Goal: Information Seeking & Learning: Learn about a topic

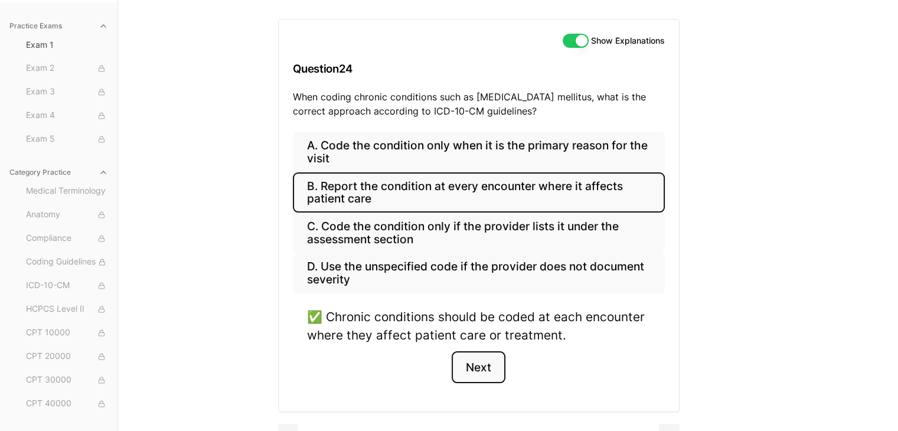
click at [484, 360] on button "Next" at bounding box center [479, 367] width 54 height 32
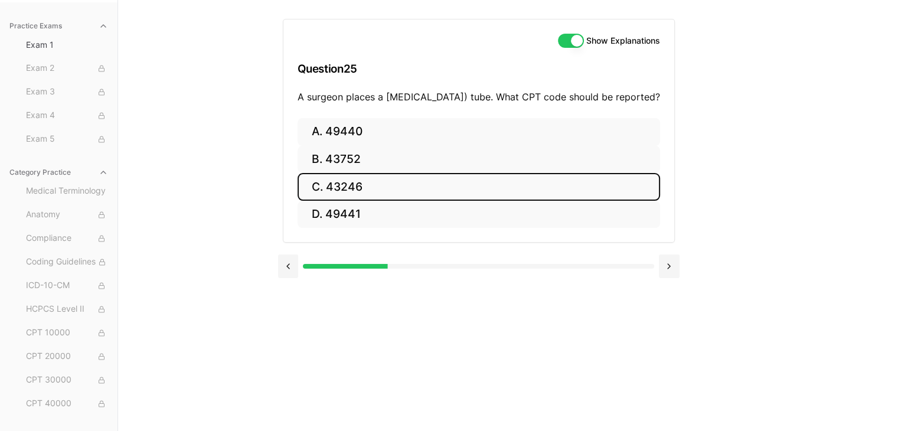
click at [358, 201] on button "C. 43246" at bounding box center [479, 187] width 363 height 28
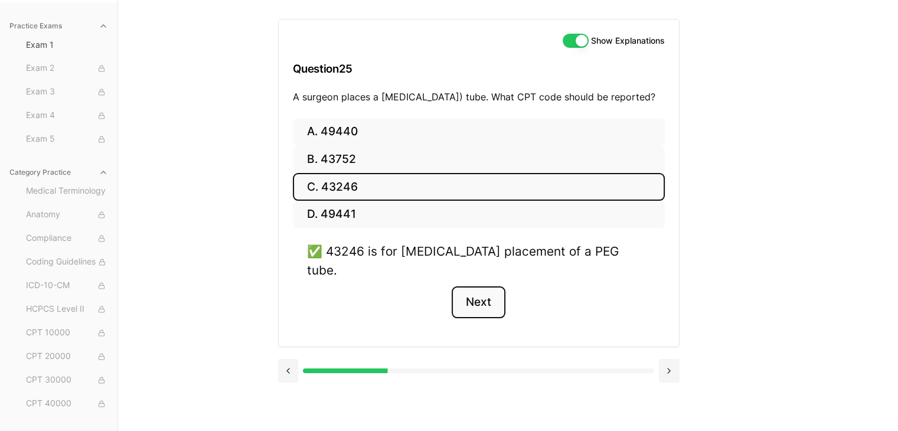
click at [478, 296] on button "Next" at bounding box center [479, 302] width 54 height 32
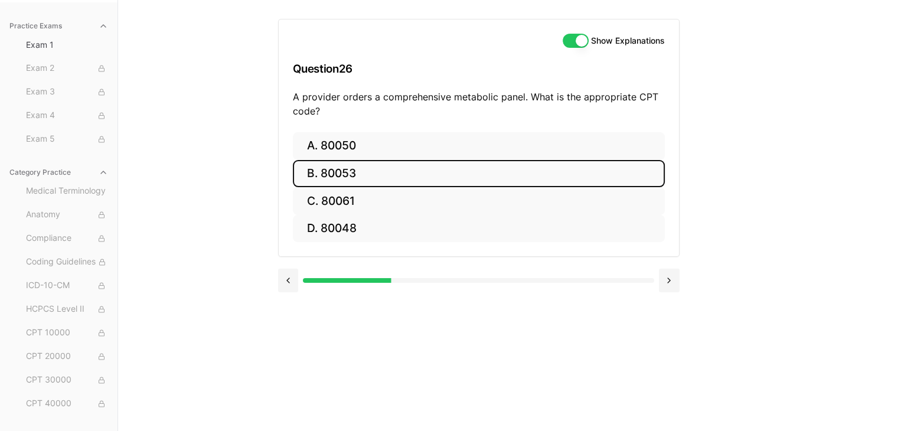
click at [338, 161] on button "B. 80053" at bounding box center [479, 174] width 372 height 28
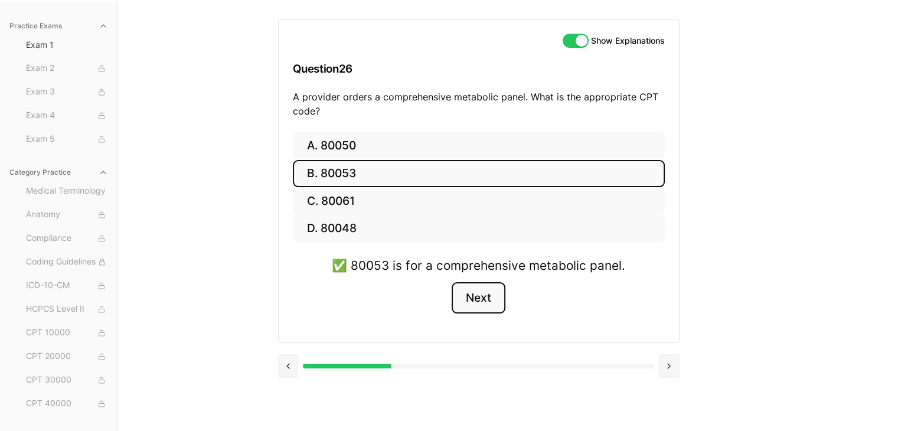
click at [472, 298] on button "Next" at bounding box center [479, 298] width 54 height 32
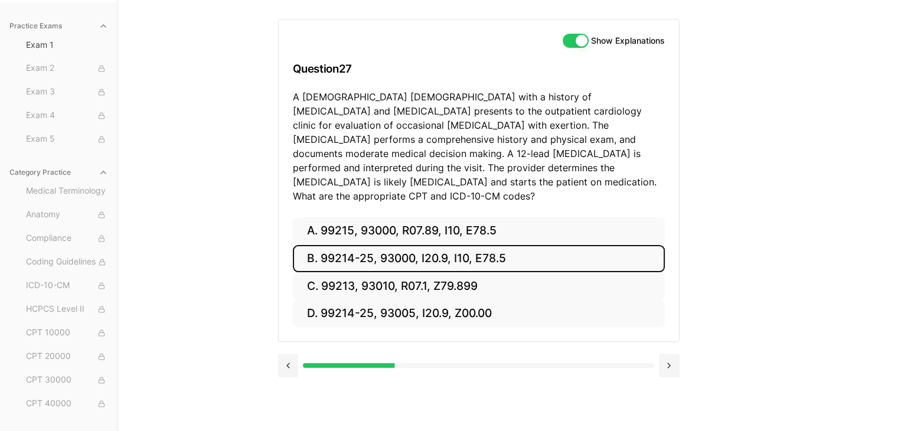
click at [403, 245] on button "B. 99214-25, 93000, I20.9, I10, E78.5" at bounding box center [479, 259] width 372 height 28
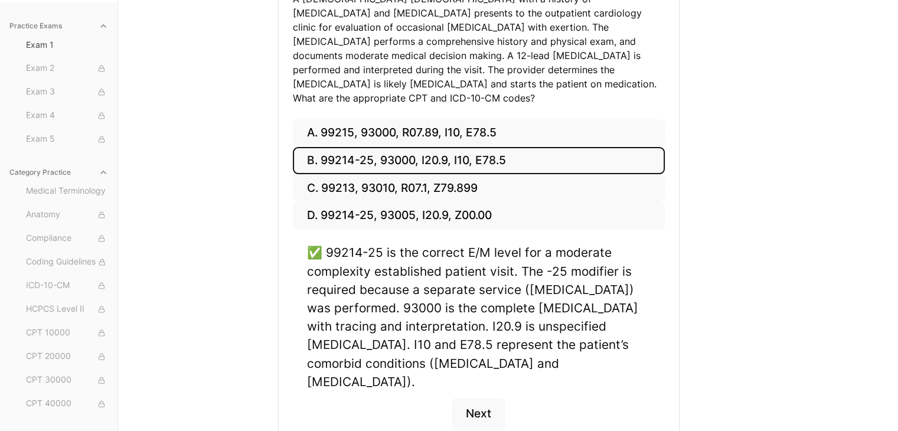
scroll to position [246, 0]
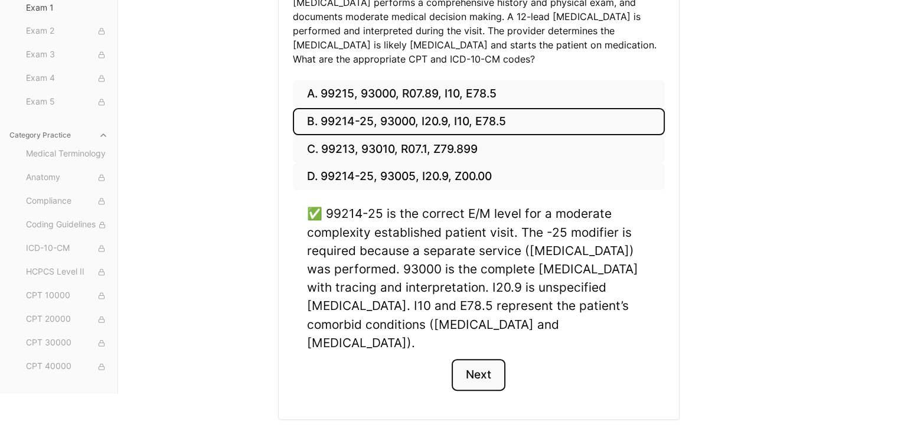
click at [490, 359] on button "Next" at bounding box center [479, 375] width 54 height 32
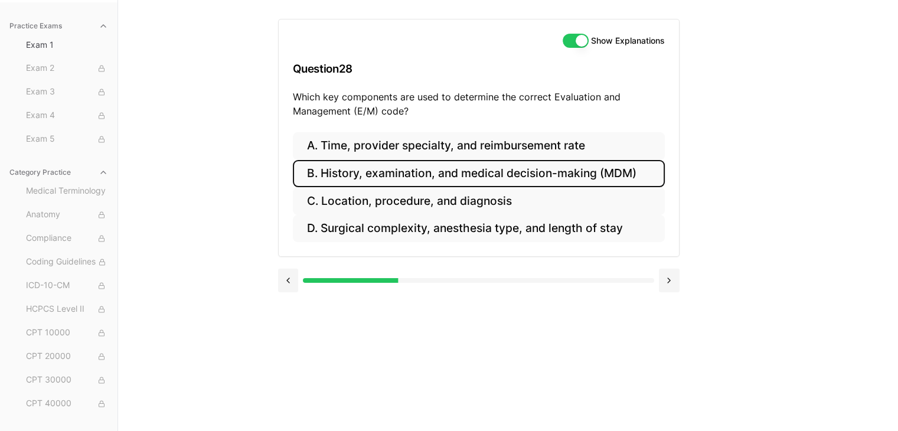
click at [480, 174] on button "B. History, examination, and medical decision-making (MDM)" at bounding box center [479, 174] width 372 height 28
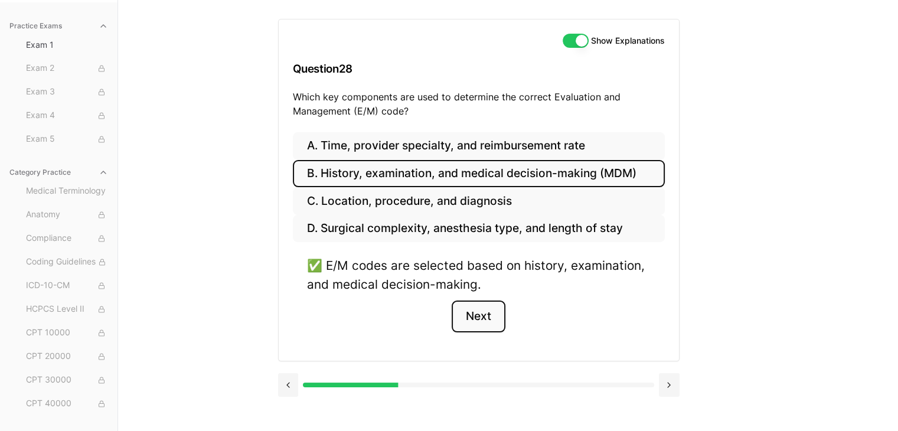
click at [495, 323] on button "Next" at bounding box center [479, 317] width 54 height 32
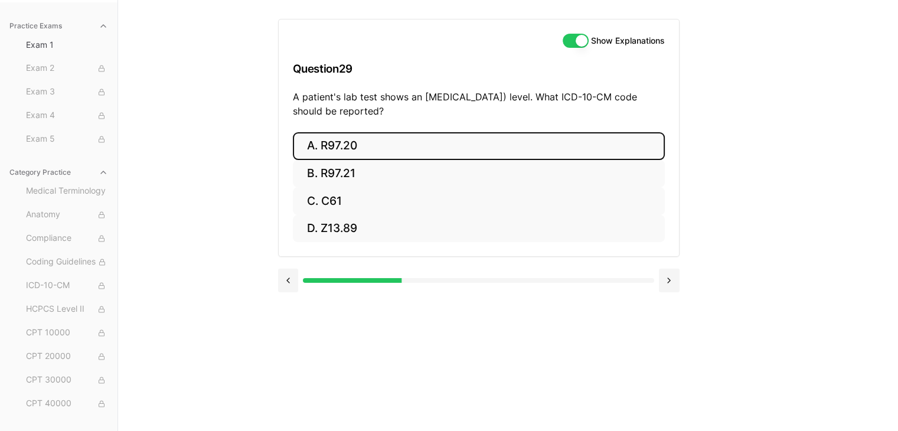
click at [394, 146] on button "A. R97.20" at bounding box center [479, 146] width 372 height 28
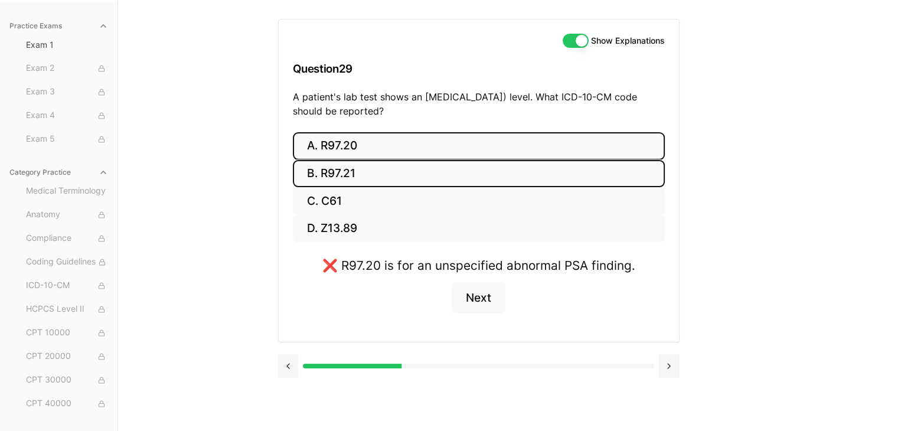
click at [390, 170] on button "B. R97.21" at bounding box center [479, 174] width 372 height 28
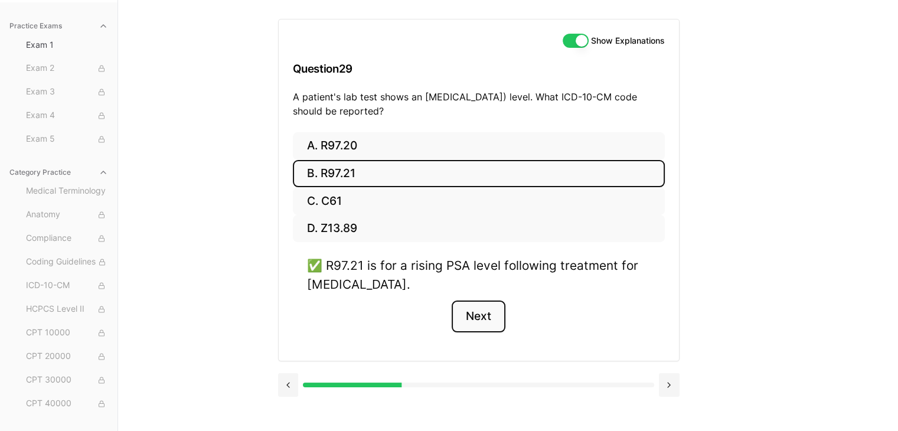
click at [475, 318] on button "Next" at bounding box center [479, 317] width 54 height 32
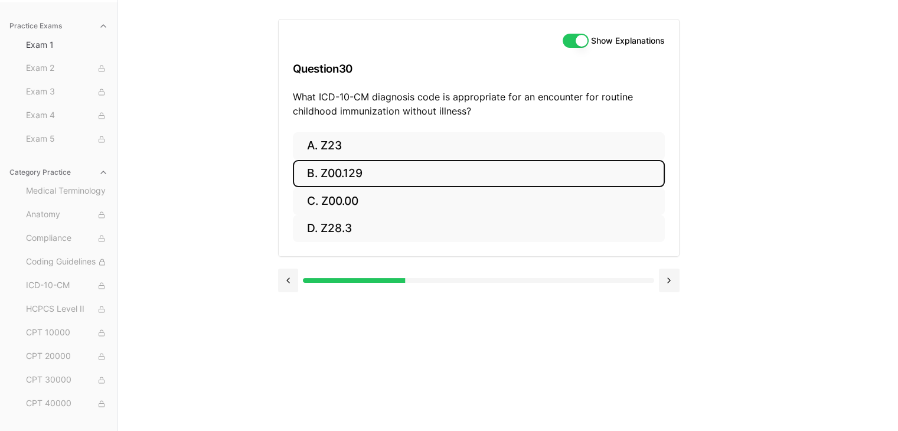
click at [438, 174] on button "B. Z00.129" at bounding box center [479, 174] width 372 height 28
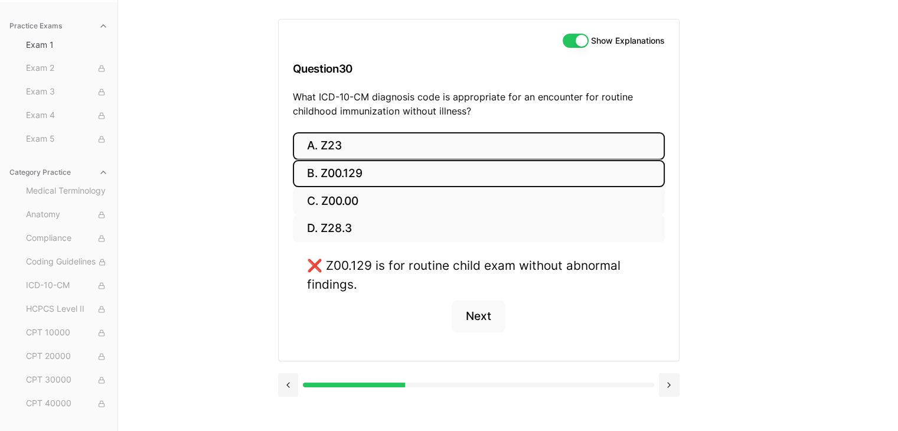
click at [435, 147] on button "A. Z23" at bounding box center [479, 146] width 372 height 28
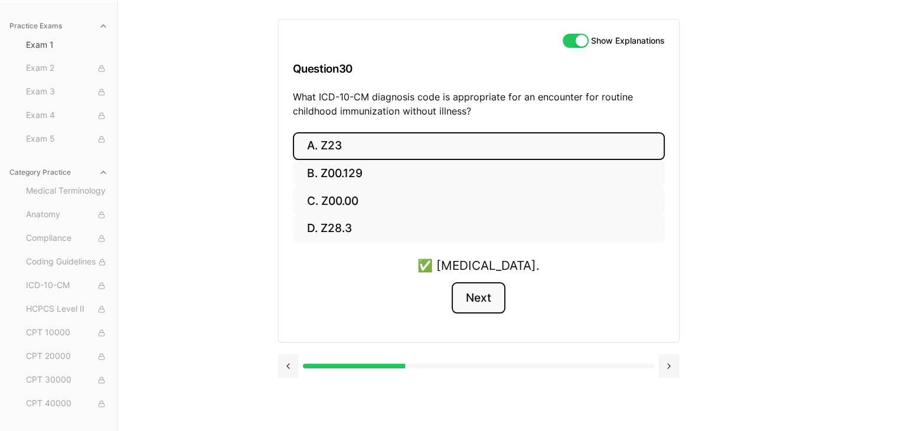
click at [489, 301] on button "Next" at bounding box center [479, 298] width 54 height 32
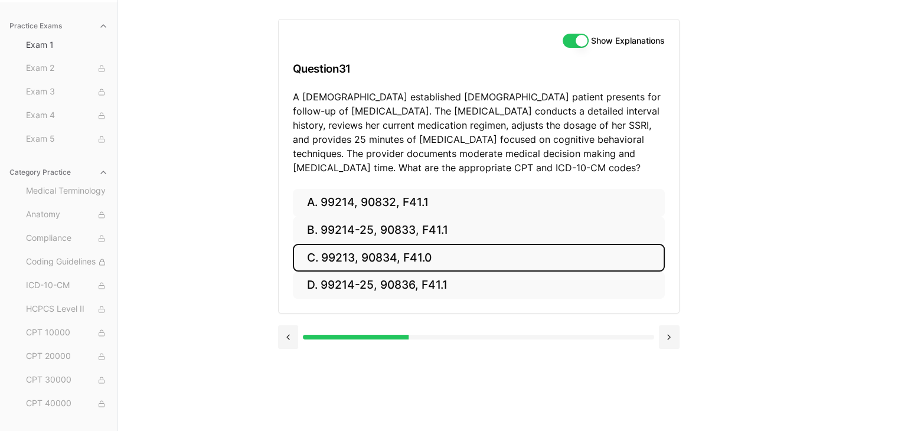
click at [423, 253] on button "C. 99213, 90834, F41.0" at bounding box center [479, 258] width 372 height 28
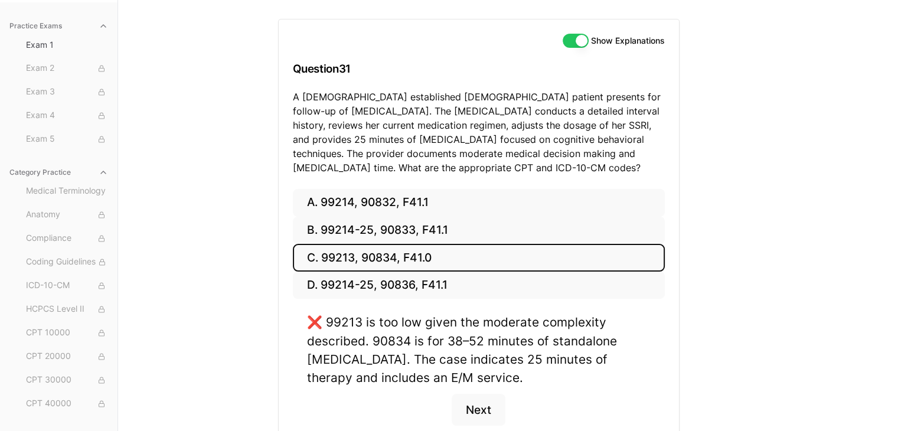
click at [428, 246] on button "C. 99213, 90834, F41.0" at bounding box center [479, 258] width 372 height 28
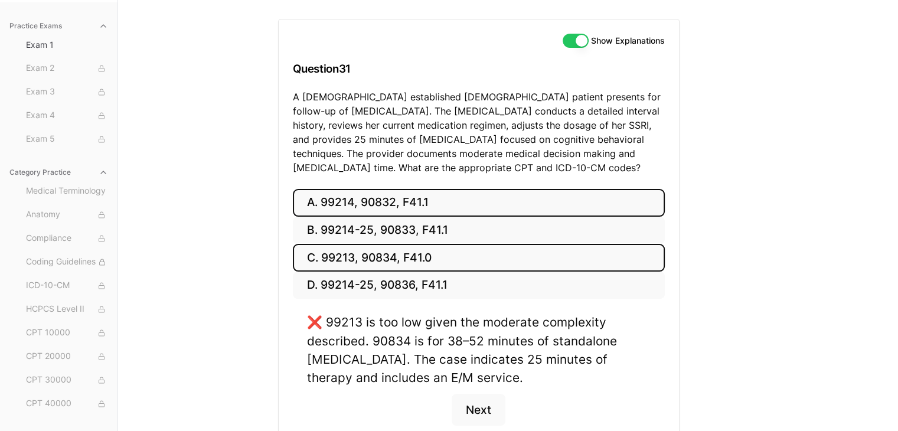
click at [394, 208] on button "A. 99214, 90832, F41.1" at bounding box center [479, 203] width 372 height 28
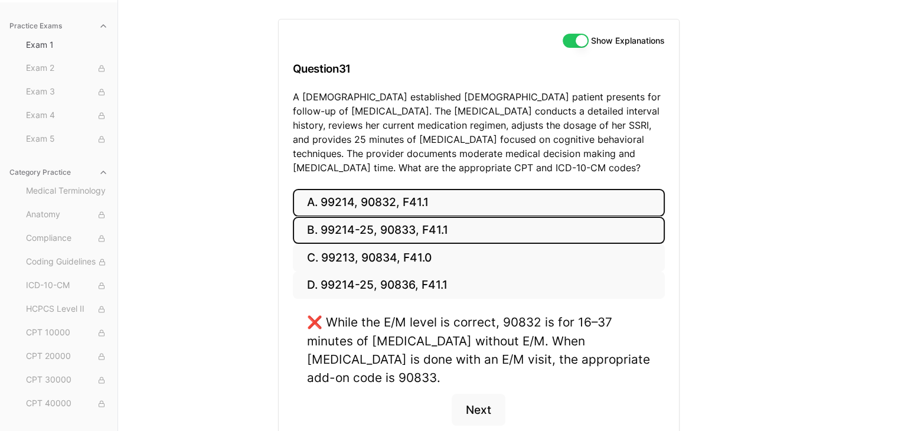
click at [392, 221] on button "B. 99214-25, 90833, F41.1" at bounding box center [479, 231] width 372 height 28
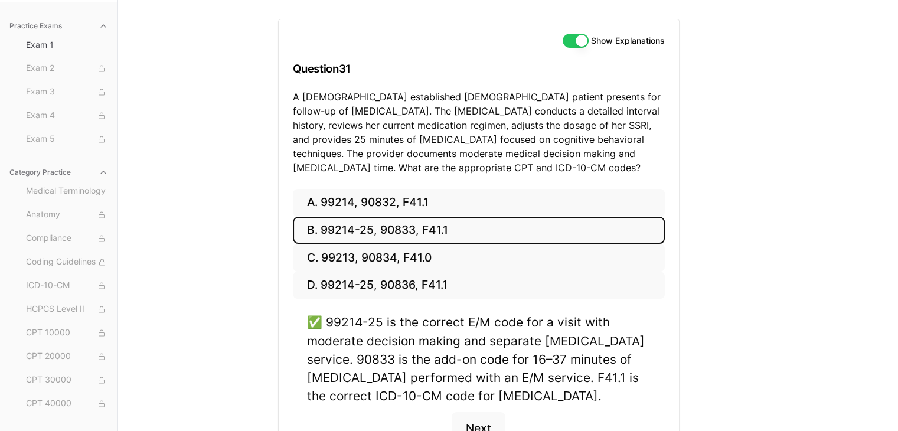
click at [787, 152] on div "Practice Exams Exam 1 Exam 2 Exam 3 Exam 4 Exam 5 Category Practice Medical Ter…" at bounding box center [449, 223] width 898 height 447
